Goal: Information Seeking & Learning: Find specific fact

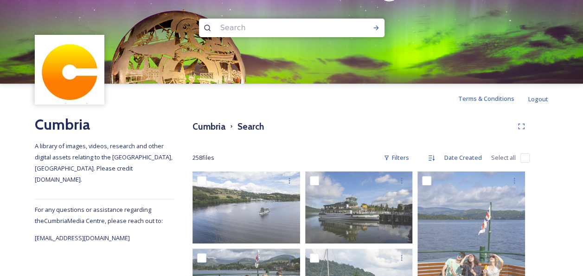
click at [256, 29] on input at bounding box center [279, 28] width 127 height 20
type input "[PERSON_NAME]"
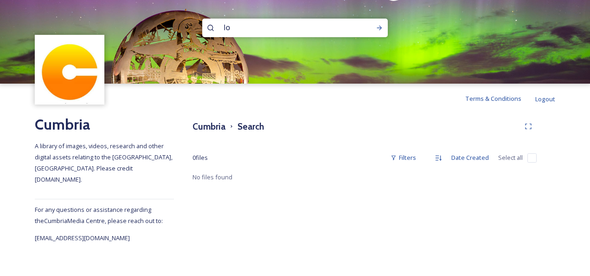
type input "l"
type input "[PERSON_NAME] castle"
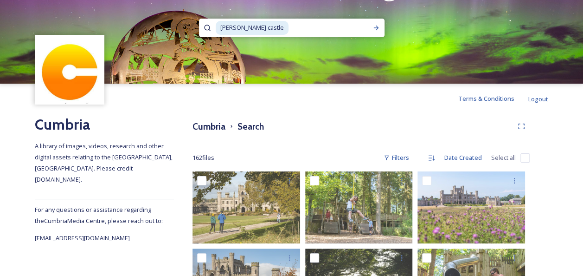
click at [260, 27] on span "[PERSON_NAME] castle" at bounding box center [252, 27] width 73 height 13
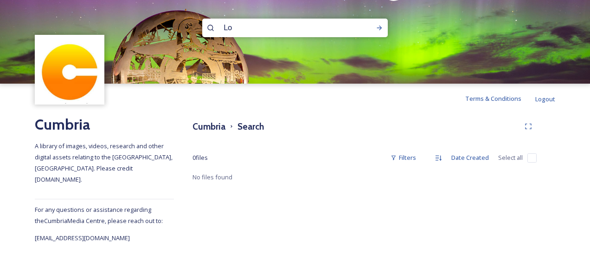
type input "L"
